Goal: Task Accomplishment & Management: Manage account settings

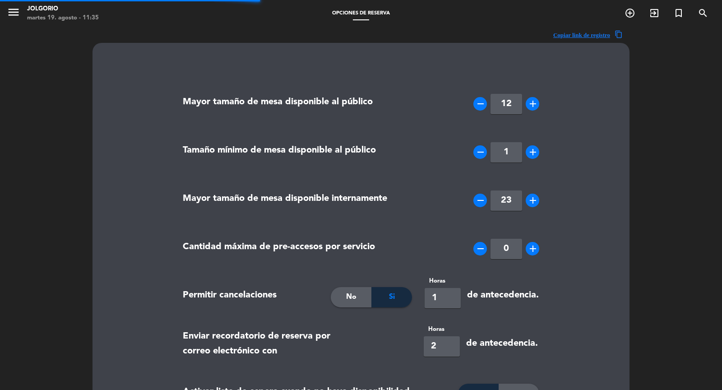
type textarea "•⁠ ⁠Tiempo de Tolerancia 10 minutos <br/> •⁠ ⁠No está permitido el ingreso de a…"
type textarea "•⁠ ⁠10-minute tolerance period <br/> •⁠ ⁠The introduction of food and drinks is…"
type textarea "•⁠ ⁠Tempo de tolerância 10 minutos <br/> •⁠ ⁠Não são permitidos alimentos ou be…"
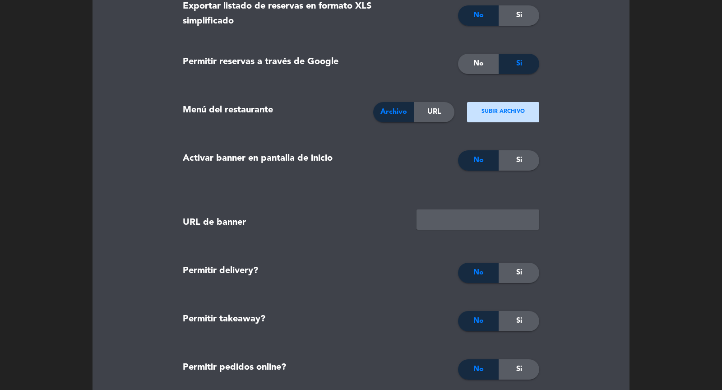
scroll to position [1873, 0]
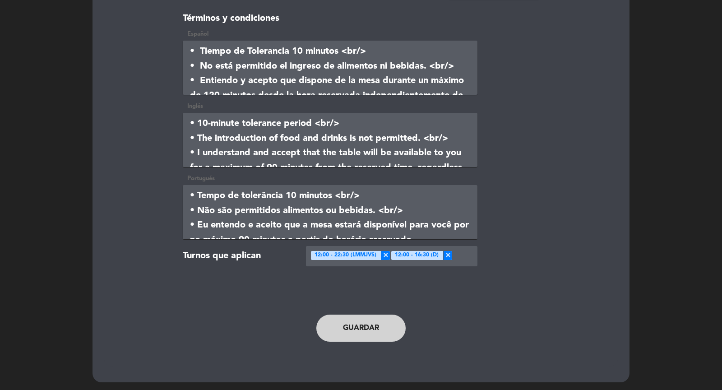
click at [353, 334] on button "Guardar" at bounding box center [360, 328] width 89 height 27
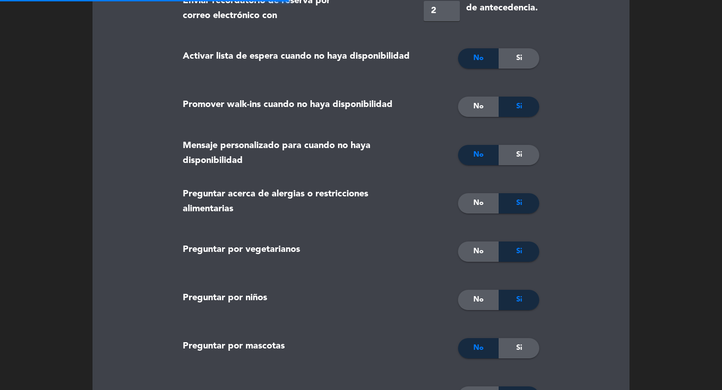
scroll to position [0, 0]
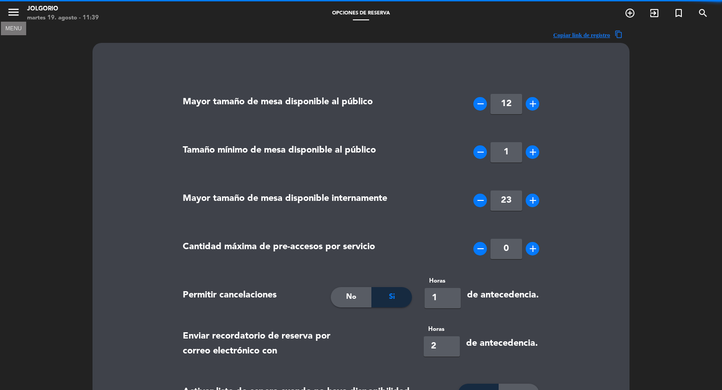
click at [11, 8] on icon "menu" at bounding box center [14, 12] width 14 height 14
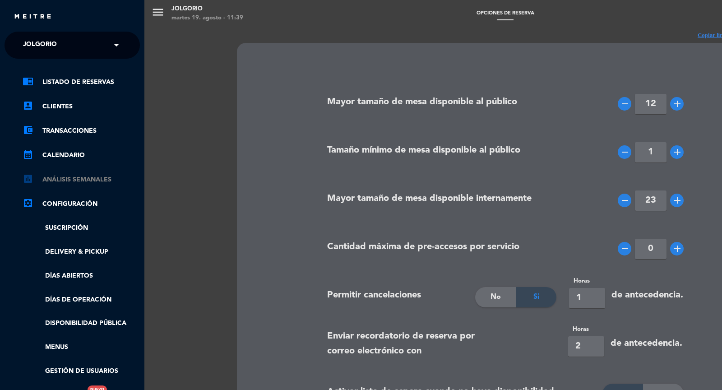
scroll to position [126, 0]
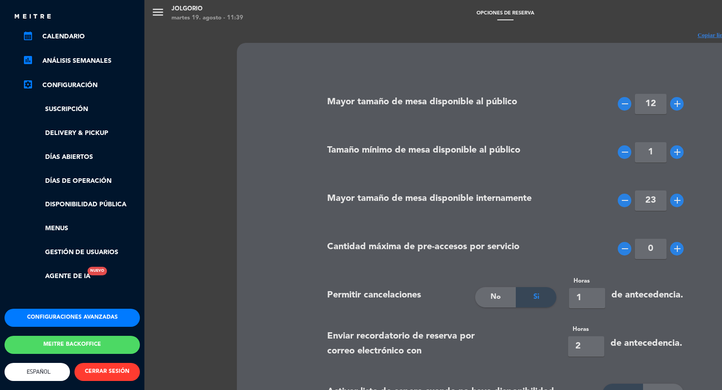
click at [71, 309] on button "Configuraciones avanzadas" at bounding box center [72, 318] width 135 height 18
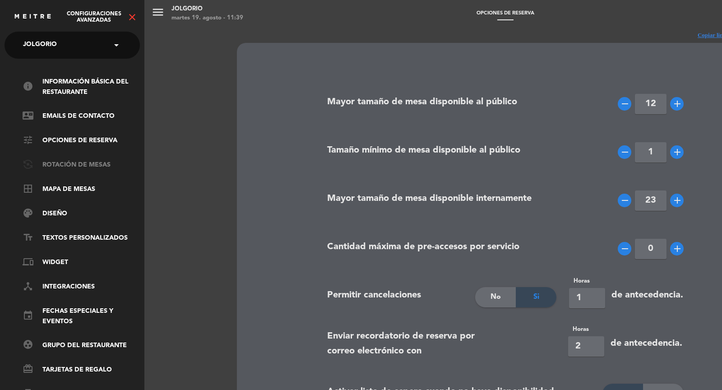
click at [73, 160] on link "flip_camera_android Rotación de Mesas" at bounding box center [81, 165] width 117 height 11
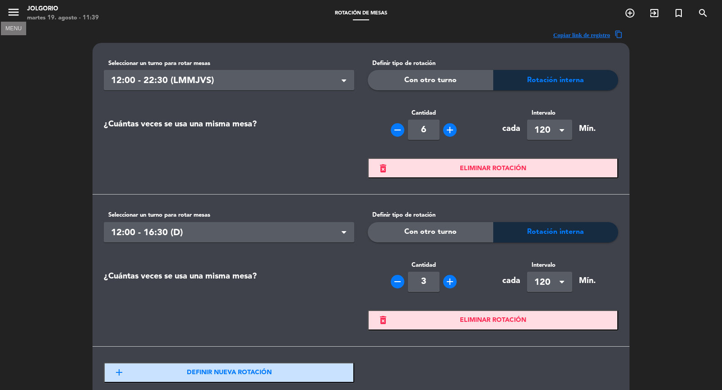
click at [8, 7] on icon "menu" at bounding box center [14, 12] width 14 height 14
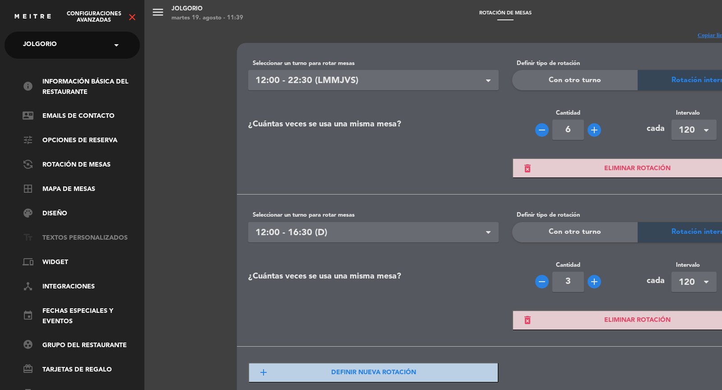
click at [89, 235] on link "text_fields Textos Personalizados" at bounding box center [81, 238] width 117 height 11
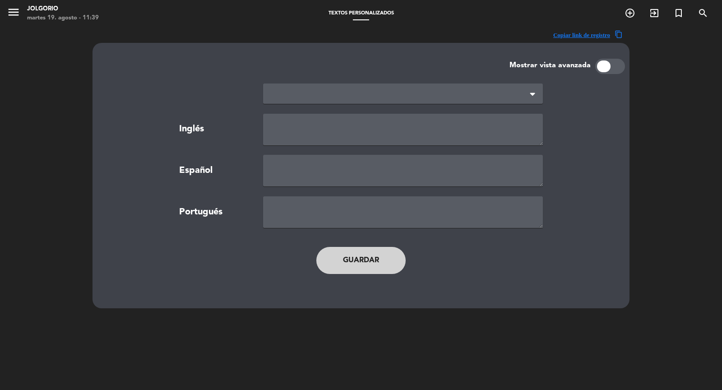
type textarea "TERMS AND CONDITIONS"
type textarea "TÉRMINOS Y CONDICIONES"
type textarea "TERMOS E CONDIÇÕES"
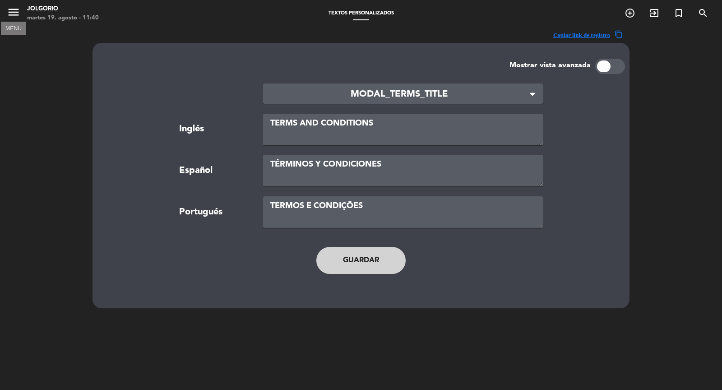
click at [14, 13] on icon "menu" at bounding box center [14, 12] width 14 height 14
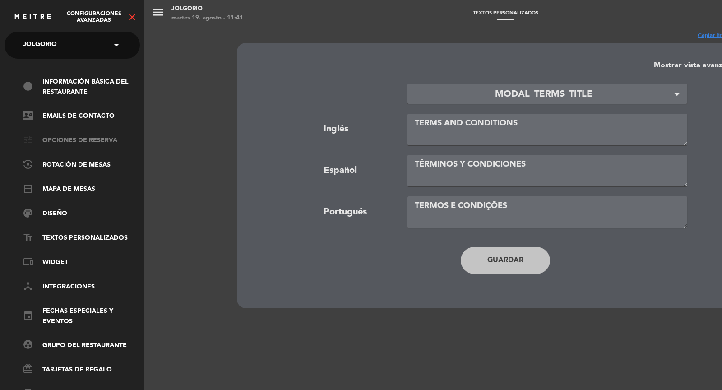
click at [97, 140] on link "tune Opciones de reserva" at bounding box center [81, 140] width 117 height 11
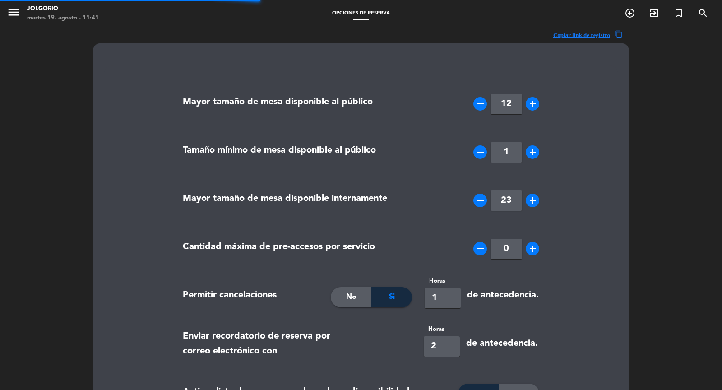
type textarea "•⁠ ⁠Tiempo de Tolerancia 10 minutos <br/> •⁠ ⁠No está permitido el ingreso de a…"
type textarea "•⁠ ⁠10-minute tolerance period <br/> •⁠ ⁠The introduction of food and drinks is…"
type textarea "•⁠ ⁠Tempo de tolerância 10 minutos <br/> •⁠ ⁠Não são permitidos alimentos ou be…"
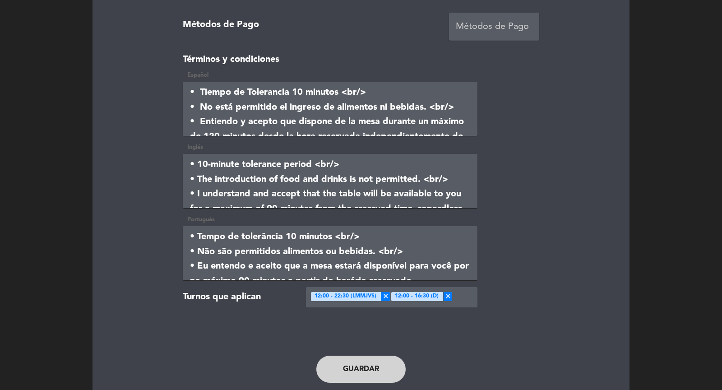
scroll to position [174, 0]
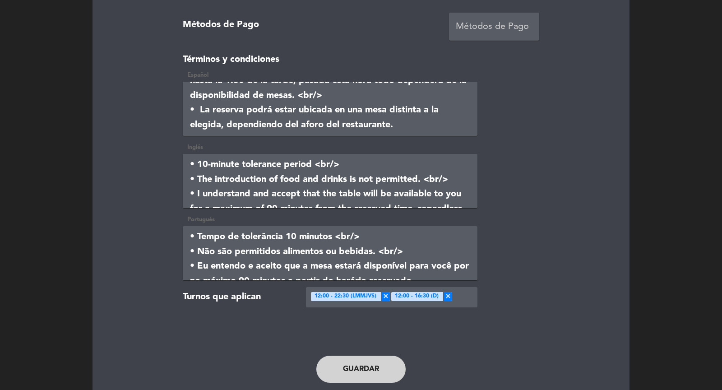
drag, startPoint x: 188, startPoint y: 89, endPoint x: 354, endPoint y: 186, distance: 191.6
paste textarea "⁠Tempo de tolerância 10 minutos <br/> •⁠ ⁠Não são permitidos alimentos ou bebid…"
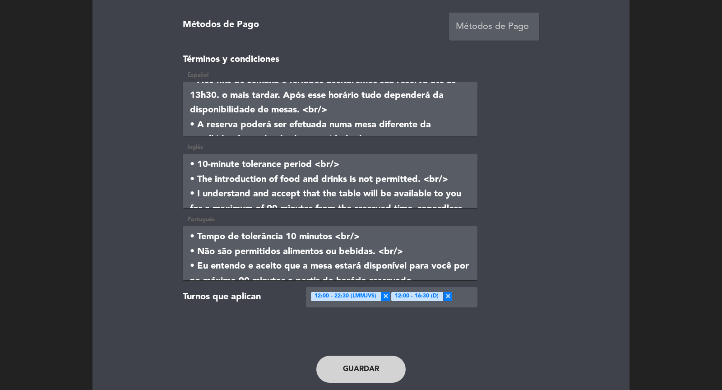
scroll to position [169, 0]
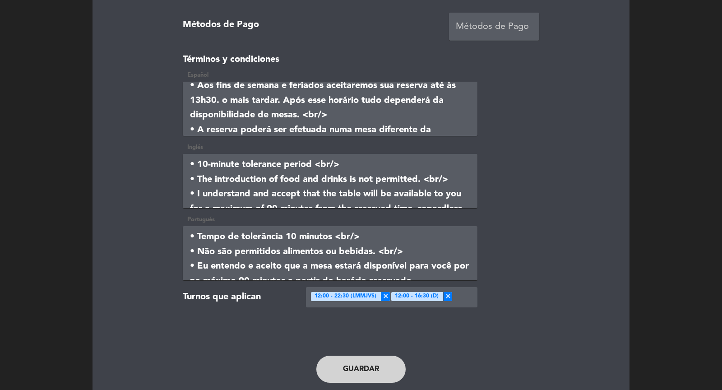
type textarea "•⁠ ⁠Tiempo de Tolerancia 10 minutos <br/> •⁠ ⁠No está permitido el ingreso de a…"
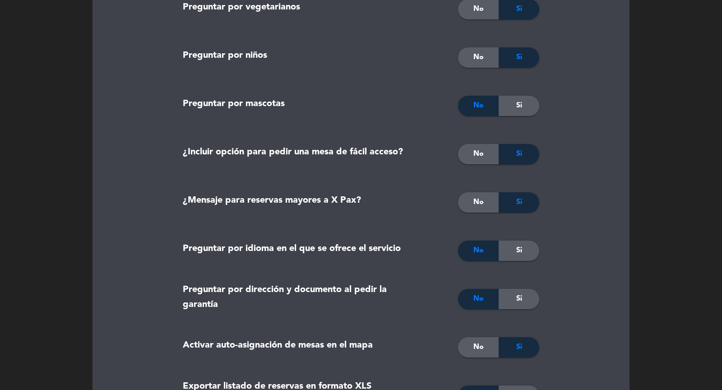
scroll to position [0, 0]
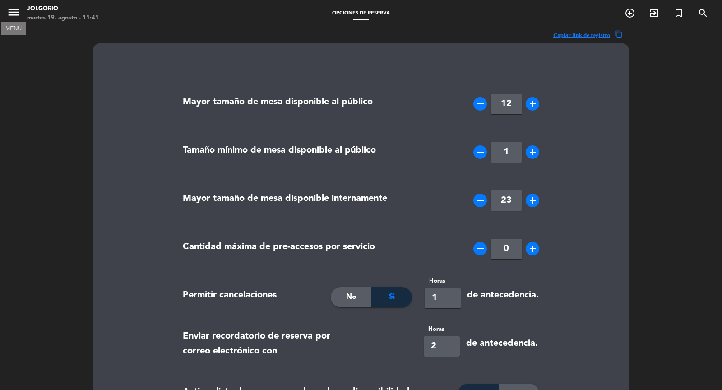
click at [12, 9] on icon "menu" at bounding box center [14, 12] width 14 height 14
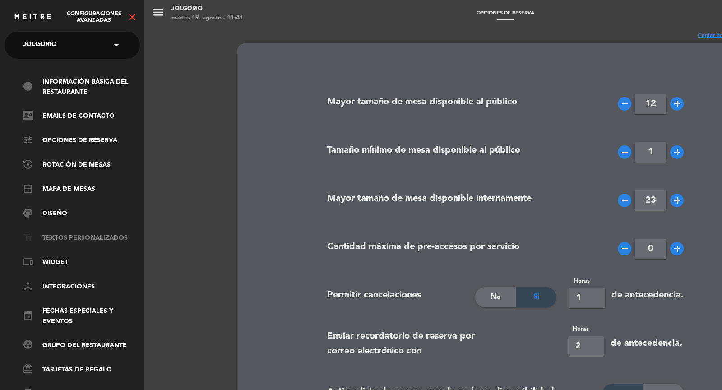
click at [79, 233] on link "text_fields Textos Personalizados" at bounding box center [81, 238] width 117 height 11
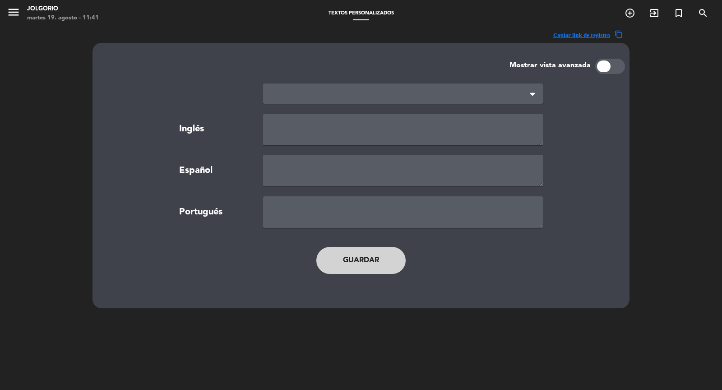
type textarea "TERMS AND CONDITIONS"
type textarea "TÉRMINOS Y CONDICIONES"
type textarea "TERMOS E CONDIÇÕES"
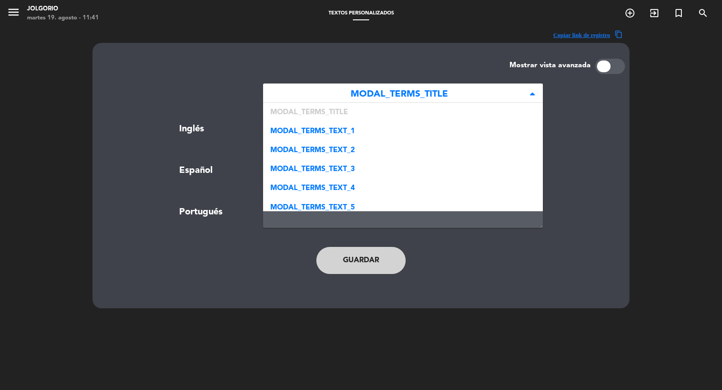
click at [475, 99] on span "MODAL_TERMS_TITLE" at bounding box center [399, 94] width 258 height 15
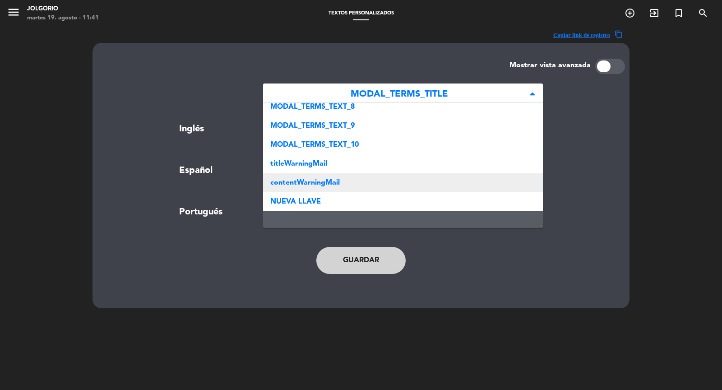
click at [389, 180] on div "contentWarningMail" at bounding box center [403, 182] width 280 height 19
type textarea "<p>Please note that the tolerance time for arrival is 15 minutes.</p>"
type textarea "<p>Le recordamos que el tiempo de tolerancia es de 15 minutos.</p>"
type textarea "<p>Por favor lembre-se que o tempo de tolerância é de 15 minutos.</p>"
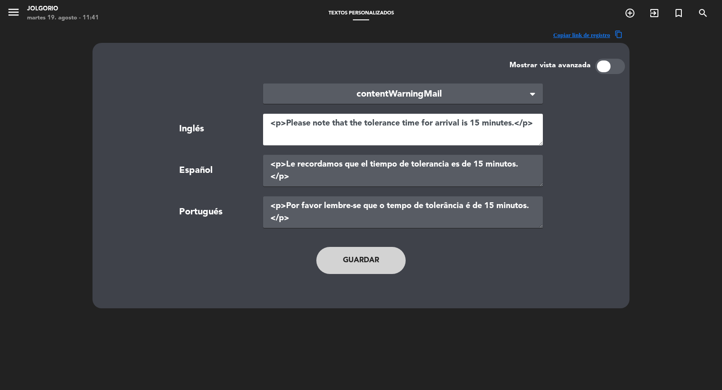
drag, startPoint x: 266, startPoint y: 122, endPoint x: 271, endPoint y: 118, distance: 6.4
click at [272, 119] on textarea "<p>Please note that the tolerance time for arrival is 15 minutes.</p>" at bounding box center [403, 130] width 280 height 32
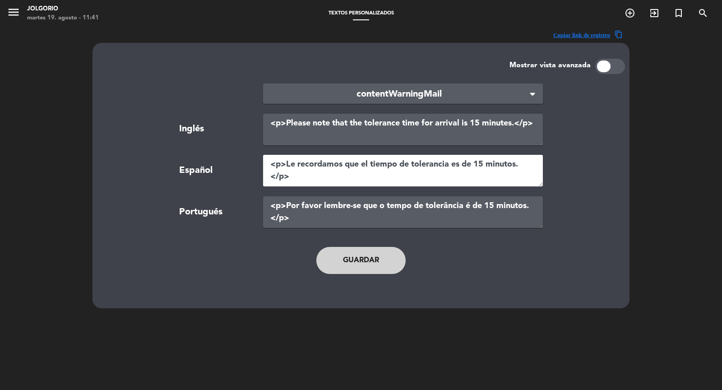
drag, startPoint x: 269, startPoint y: 164, endPoint x: 371, endPoint y: 251, distance: 133.9
click at [371, 251] on main "× contentWarningMail × Inglés <p>Please note that the tolerance time for arriva…" at bounding box center [361, 183] width 515 height 218
paste textarea "•⁠ ⁠Tiempo de Tolerancia 10 minutos <br/> •⁠ ⁠No está permitido el ingreso de a…"
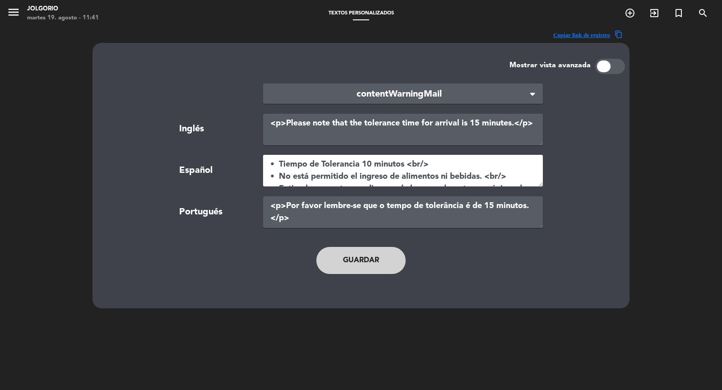
scroll to position [154, 0]
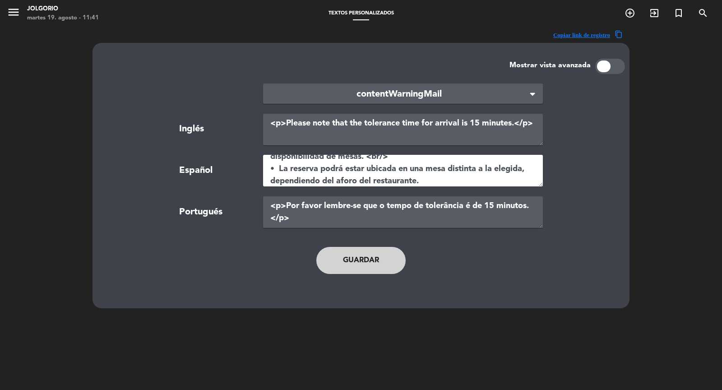
type textarea "•⁠ ⁠Tiempo de Tolerancia 10 minutos <br/> •⁠ ⁠No está permitido el ingreso de a…"
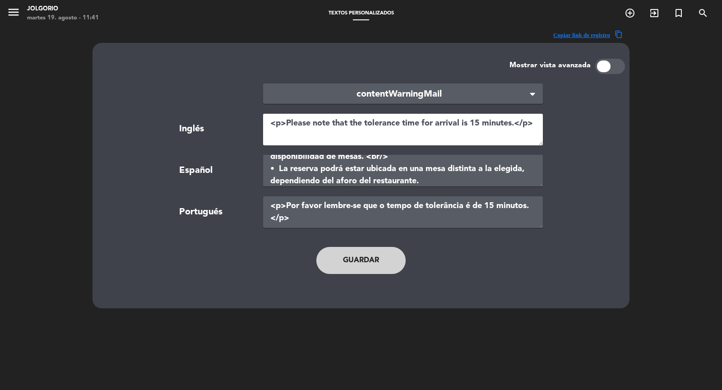
drag, startPoint x: 271, startPoint y: 122, endPoint x: 498, endPoint y: 204, distance: 241.3
click at [500, 204] on section "× contentWarningMail × Inglés <p>Please note that the tolerance time for arriva…" at bounding box center [360, 156] width 489 height 144
paste textarea "•⁠ ⁠10-minute tolerance period <br/> •⁠ ⁠The introduction of food and drinks is…"
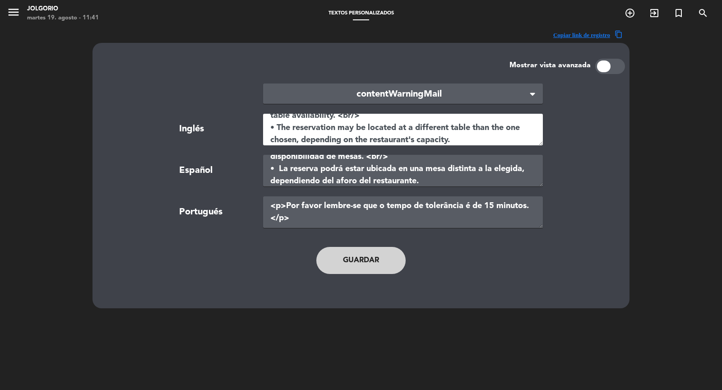
type textarea "•⁠ ⁠10-minute tolerance period <br/> •⁠ ⁠The introduction of food and drinks is…"
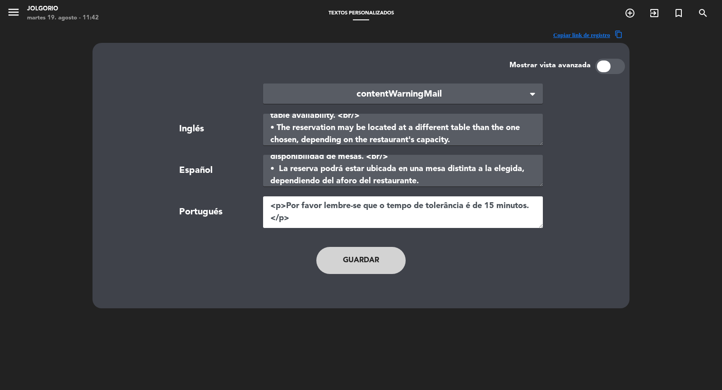
drag, startPoint x: 301, startPoint y: 224, endPoint x: 256, endPoint y: 198, distance: 52.4
click at [256, 198] on div "Portugués <p>Por favor lembre-se que o tempo de tolerância é de 15 minutos.</p>" at bounding box center [361, 212] width 503 height 32
paste textarea "•⁠ ⁠Tempo de tolerância 10 minutos <br/> •⁠ ⁠Não são permitidos alimentos ou be…"
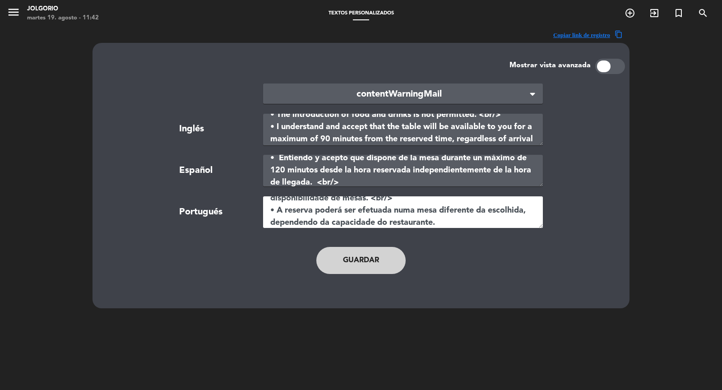
scroll to position [19, 0]
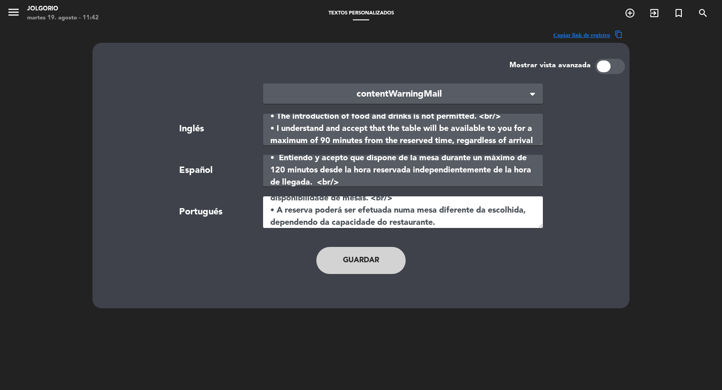
type textarea "•⁠ ⁠Tempo de tolerância 10 minutos <br/> •⁠ ⁠Não são permitidos alimentos ou be…"
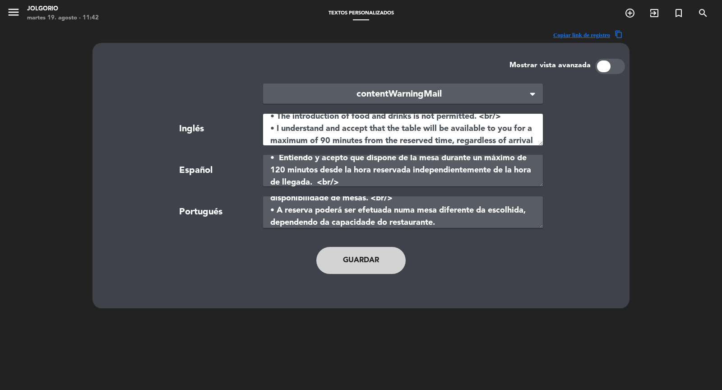
click at [324, 139] on textarea "•⁠ ⁠10-minute tolerance period <br/> •⁠ ⁠The introduction of food and drinks is…" at bounding box center [403, 130] width 280 height 32
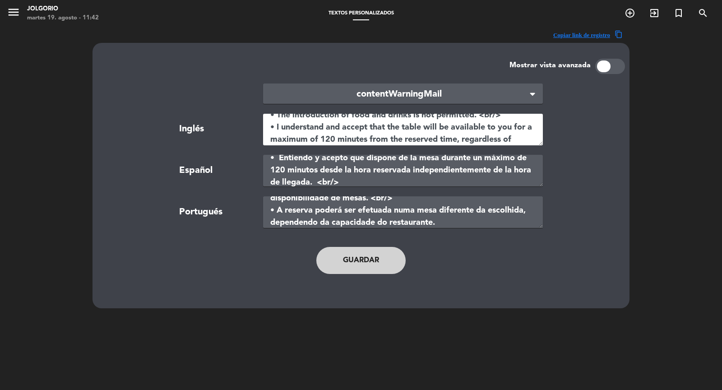
type textarea "•⁠ ⁠10-minute tolerance period <br/> •⁠ ⁠The introduction of food and drinks is…"
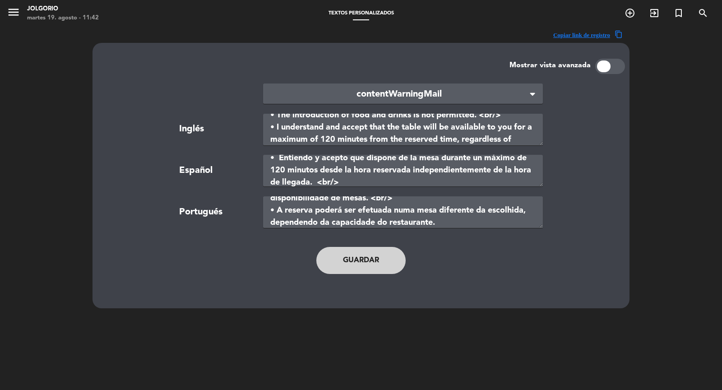
click at [353, 255] on button "Guardar" at bounding box center [360, 260] width 89 height 27
click at [19, 13] on icon "menu" at bounding box center [14, 12] width 14 height 14
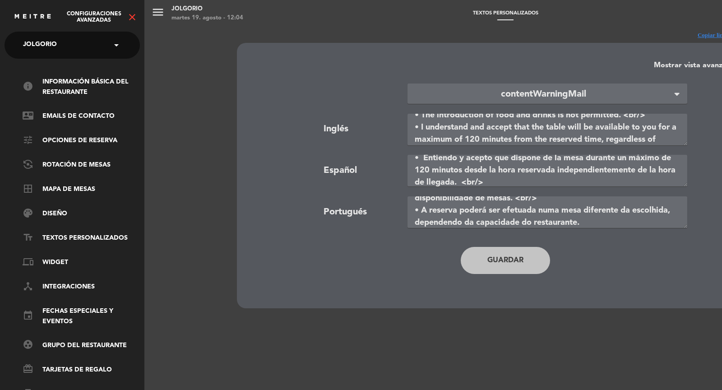
click at [131, 13] on icon "close" at bounding box center [132, 17] width 11 height 11
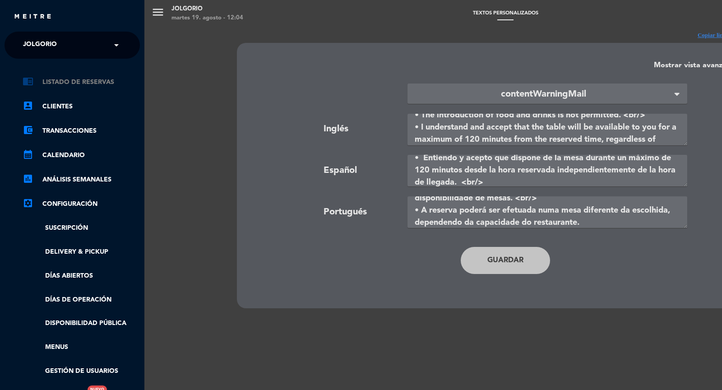
click at [76, 79] on link "chrome_reader_mode Listado de Reservas" at bounding box center [81, 82] width 117 height 11
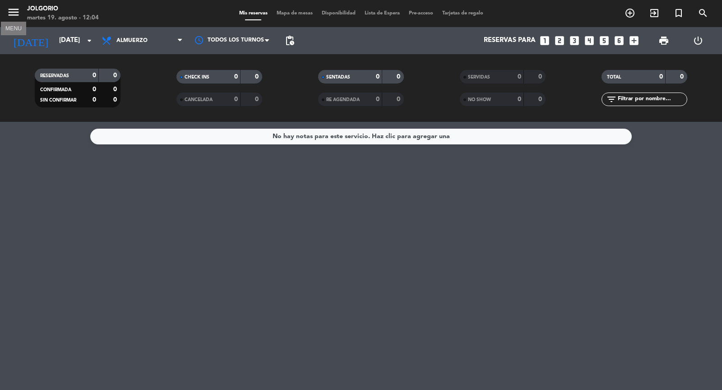
click at [12, 13] on icon "menu" at bounding box center [14, 12] width 14 height 14
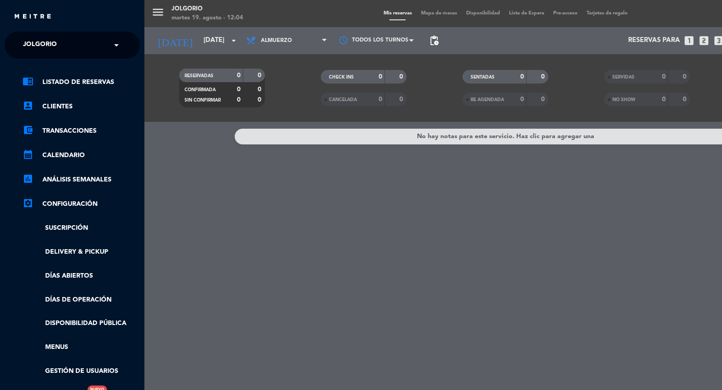
click at [121, 42] on span at bounding box center [118, 45] width 15 height 19
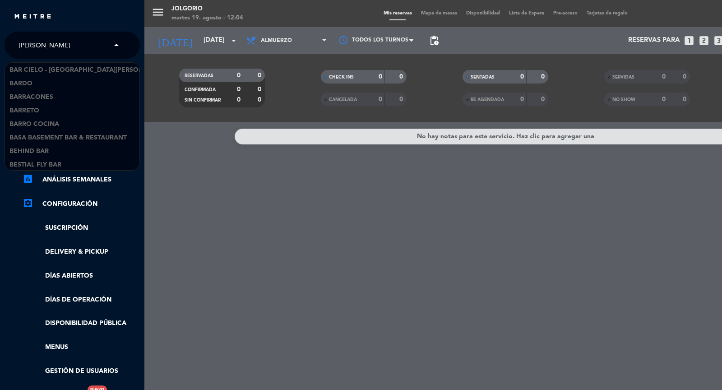
type input "BARRA"
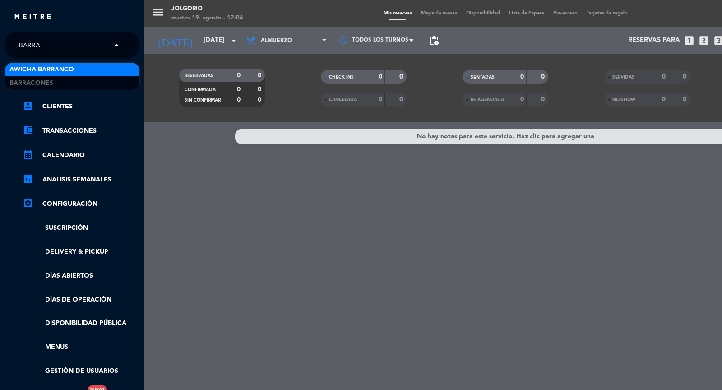
click at [101, 75] on div "Awicha Barranco" at bounding box center [72, 70] width 135 height 14
